Goal: Task Accomplishment & Management: Manage account settings

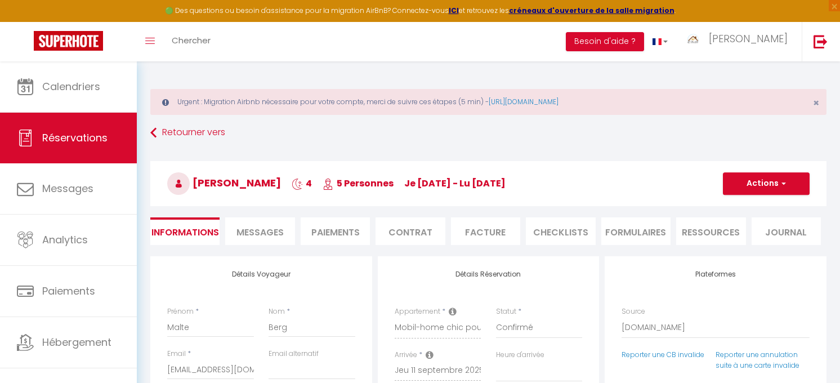
select select "DE"
select select
select select "2"
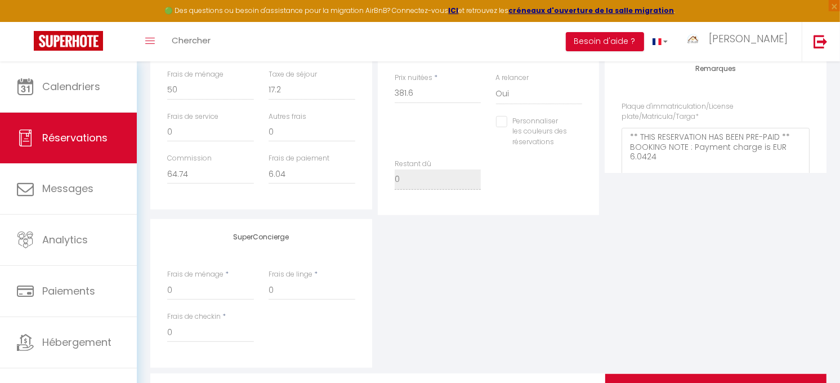
scroll to position [393, 0]
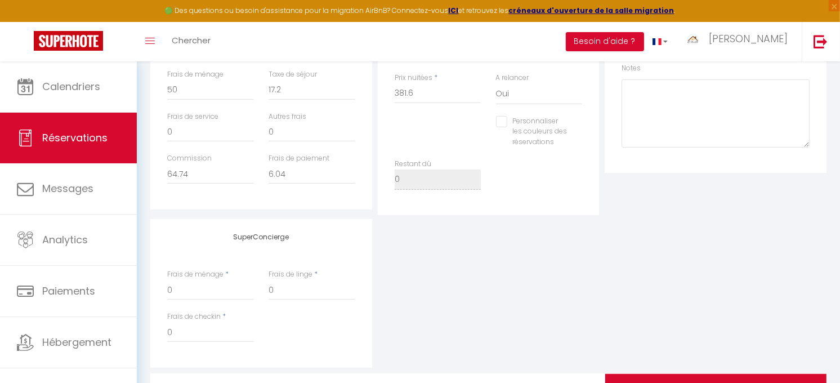
select select
checkbox input "false"
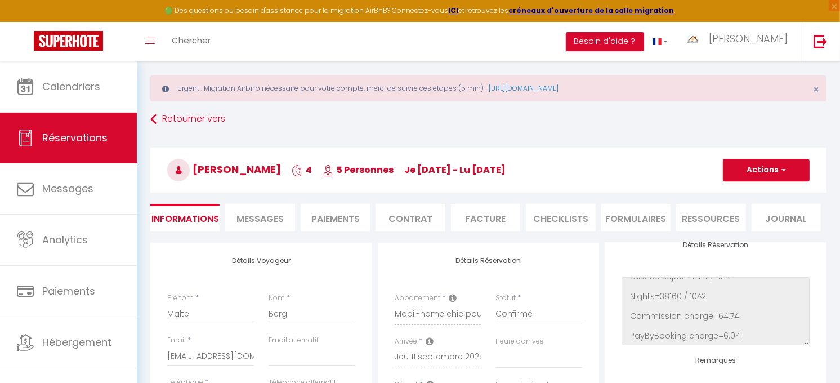
scroll to position [0, 0]
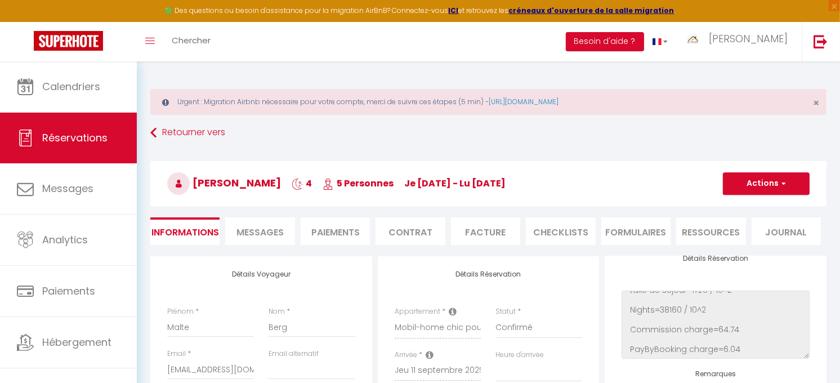
select select
checkbox input "false"
select select
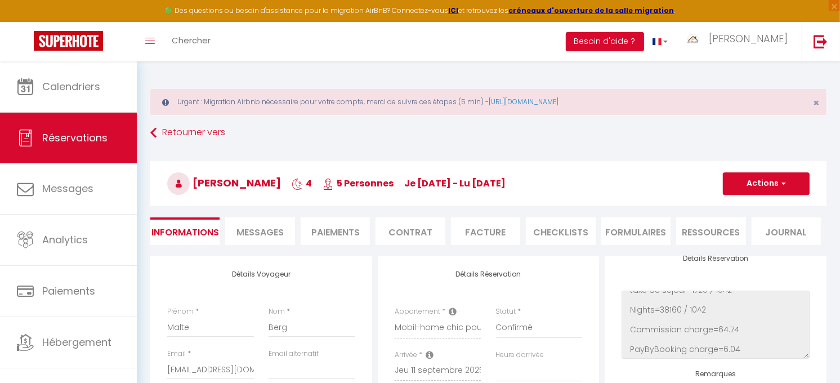
checkbox input "false"
click at [278, 234] on span "Messages" at bounding box center [259, 232] width 47 height 13
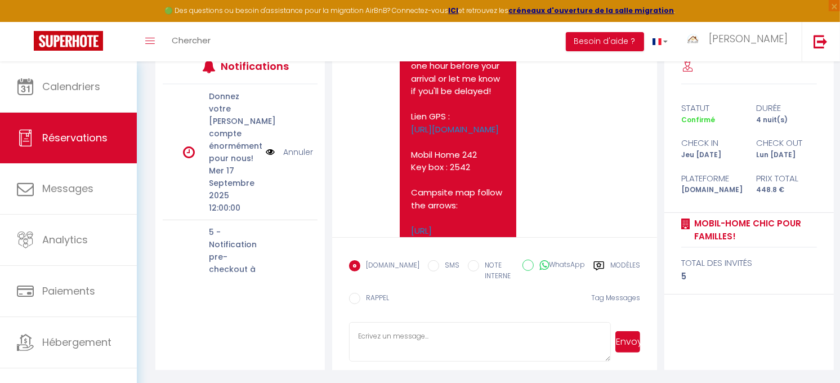
scroll to position [1882, 0]
click at [363, 35] on div "Toggle menubar Chercher BUTTON Besoin d'aide ? Olivier Paramètres Équipe" at bounding box center [457, 41] width 750 height 39
